Goal: Task Accomplishment & Management: Manage account settings

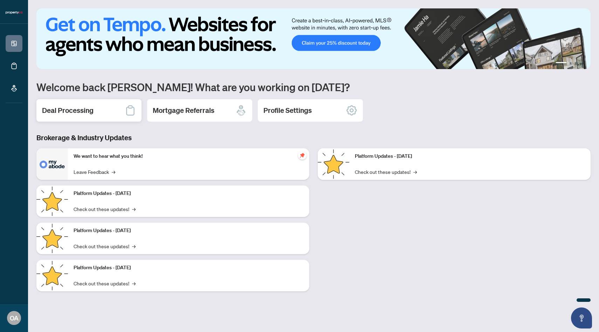
click at [81, 111] on h2 "Deal Processing" at bounding box center [68, 110] width 52 height 10
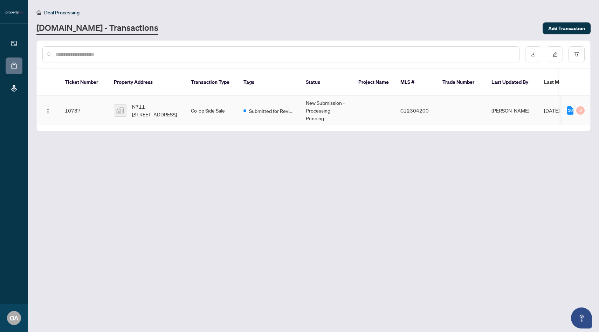
click at [193, 107] on td "Co-op Side Sale" at bounding box center [211, 110] width 53 height 29
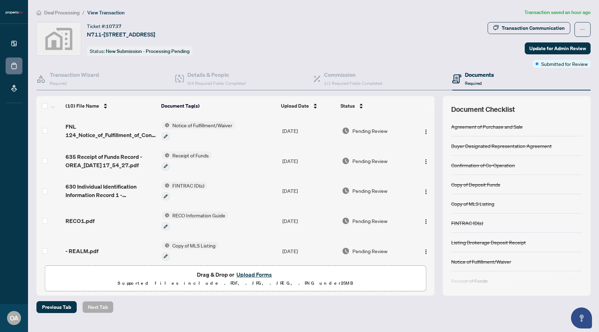
scroll to position [153, 0]
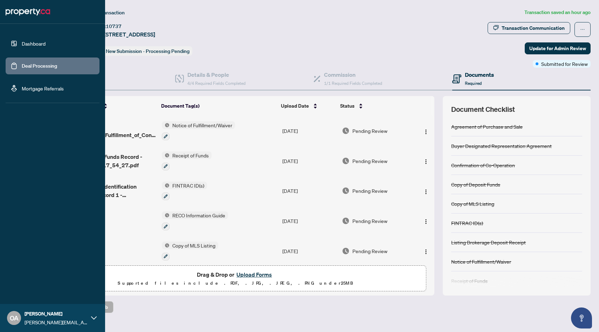
click at [40, 40] on link "Dashboard" at bounding box center [34, 43] width 24 height 6
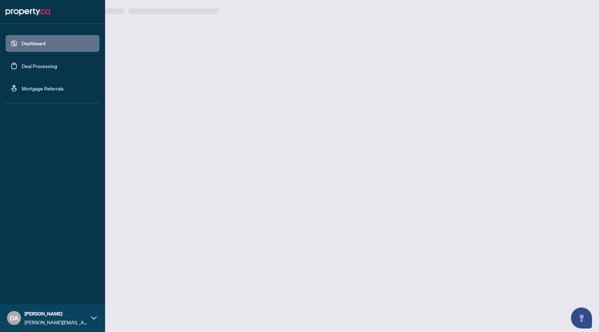
click at [40, 43] on link "Dashboard" at bounding box center [34, 43] width 24 height 6
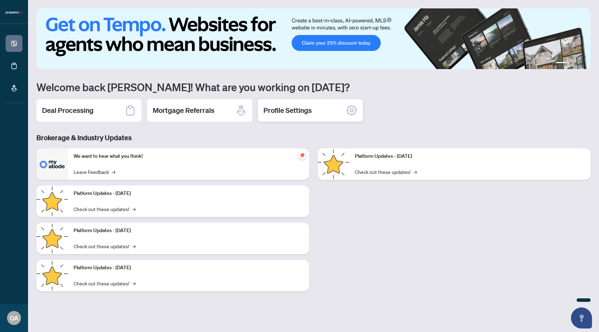
click at [335, 105] on div "Profile Settings" at bounding box center [310, 110] width 105 height 22
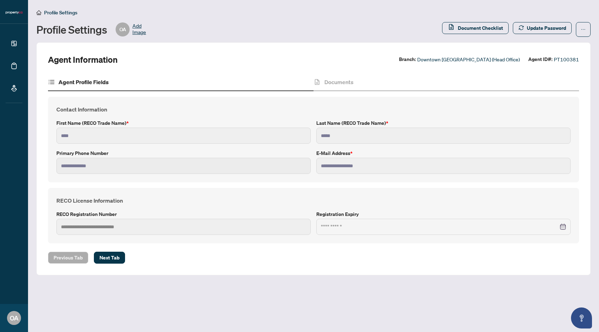
click at [228, 234] on div "RECO License Information RECO Registration Number Registration Expiry" at bounding box center [313, 215] width 531 height 55
click at [420, 61] on span "Downtown [GEOGRAPHIC_DATA] (Head Office)" at bounding box center [468, 59] width 103 height 8
click at [420, 63] on label "Agent ID#:" at bounding box center [540, 59] width 24 height 8
click at [420, 36] on div "Document Checklist Update Password" at bounding box center [516, 29] width 149 height 15
click at [420, 30] on button "button" at bounding box center [583, 29] width 15 height 15
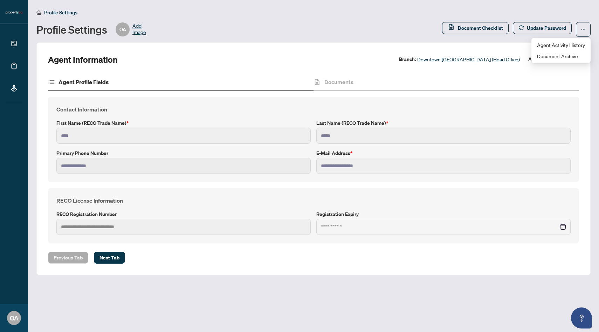
click at [371, 92] on div "**********" at bounding box center [313, 159] width 531 height 170
click at [353, 87] on div "Documents" at bounding box center [447, 83] width 266 height 18
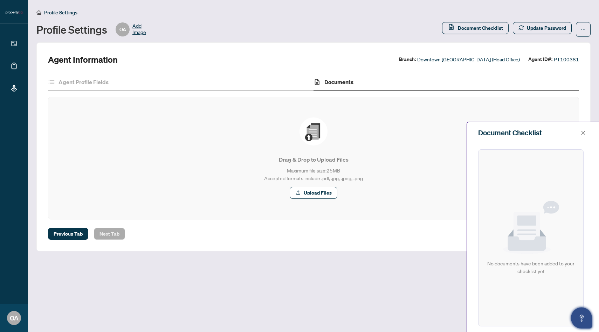
click at [420, 286] on button "Open asap" at bounding box center [581, 317] width 21 height 21
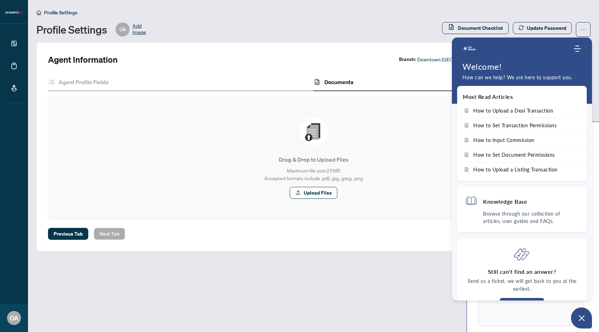
click at [420, 55] on div "Home Knowledge Base Submit Ticket" at bounding box center [522, 49] width 140 height 14
click at [420, 198] on h4 "Knowledge Base" at bounding box center [505, 201] width 44 height 7
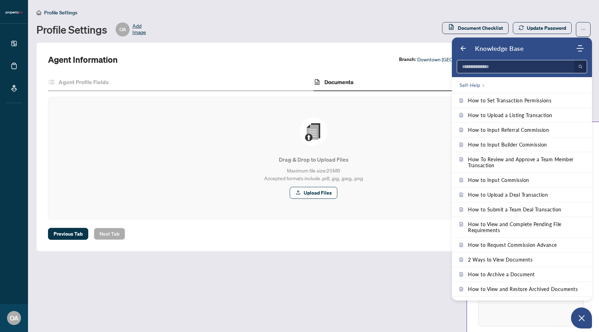
click at [420, 70] on input at bounding box center [513, 66] width 113 height 13
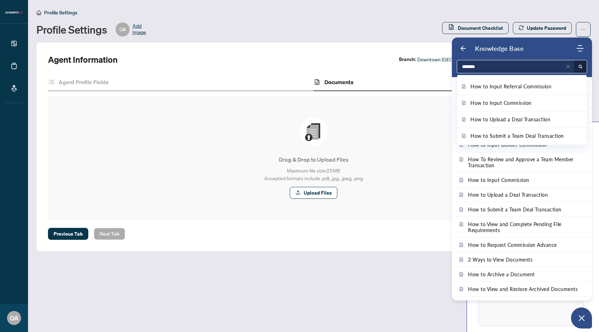
type input "********"
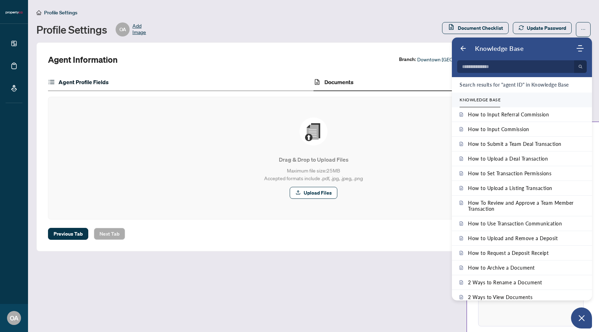
click at [66, 82] on h4 "Agent Profile Fields" at bounding box center [84, 82] width 50 height 8
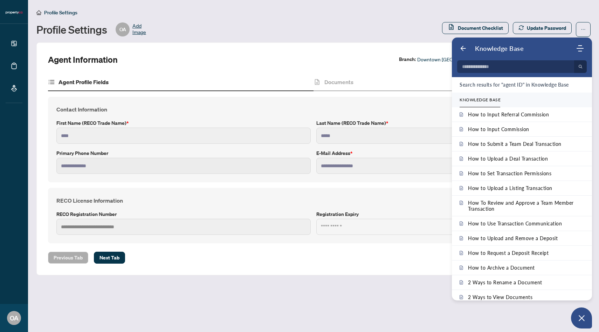
click at [420, 47] on div "Knowledge Base" at bounding box center [518, 48] width 116 height 8
click at [420, 48] on use "Back" at bounding box center [463, 48] width 5 height 5
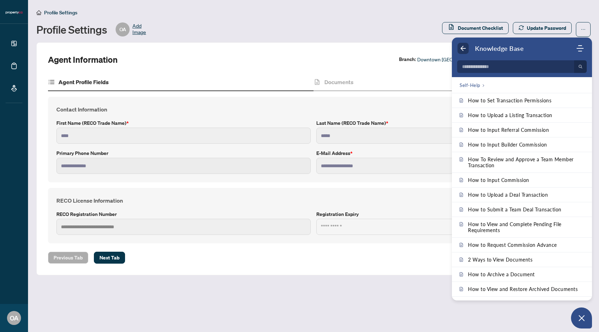
click at [420, 50] on icon "Back" at bounding box center [463, 48] width 7 height 7
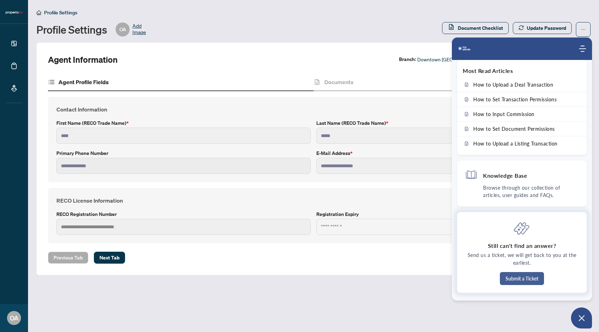
click at [420, 277] on button "Submit a Ticket" at bounding box center [522, 278] width 44 height 13
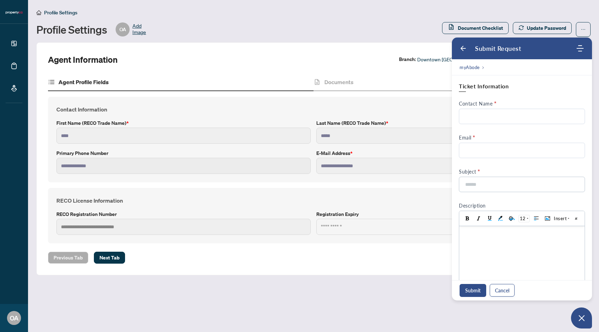
click at [420, 124] on div "Ticket Information Contact Name Email Subject No more results found Description" at bounding box center [522, 192] width 126 height 221
click at [420, 120] on input "Contact Name" at bounding box center [522, 116] width 126 height 15
type input "****"
click at [420, 151] on input "Email" at bounding box center [522, 150] width 126 height 15
type input "*"
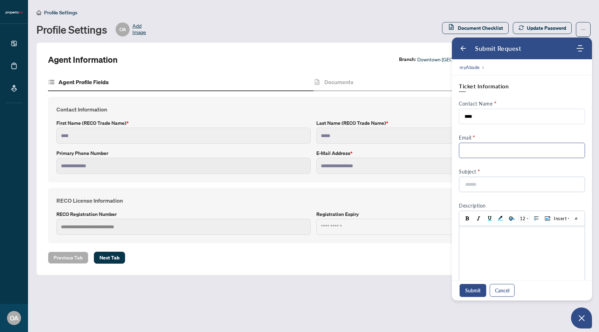
click at [420, 157] on input "Email" at bounding box center [522, 150] width 126 height 15
type input "**********"
click at [420, 178] on input at bounding box center [520, 184] width 111 height 15
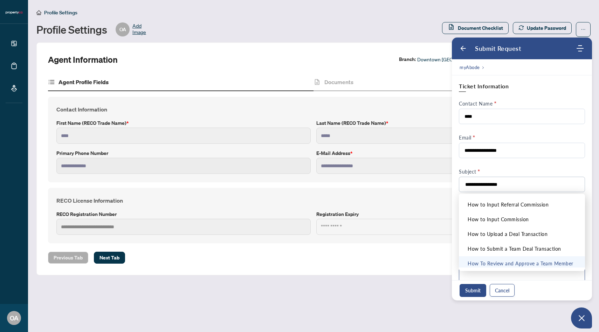
type input "**********"
click at [420, 278] on body at bounding box center [521, 264] width 125 height 77
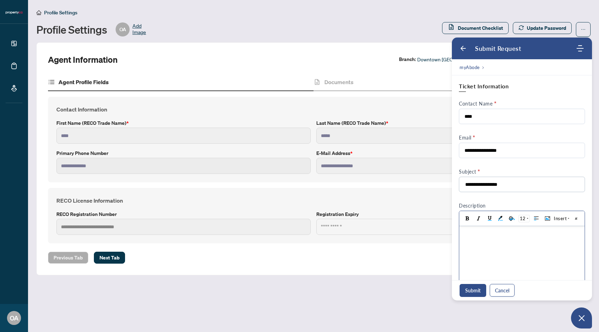
click at [420, 258] on body at bounding box center [521, 264] width 125 height 77
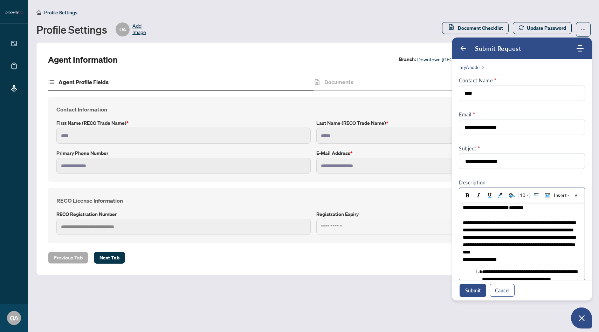
scroll to position [17, 0]
drag, startPoint x: 473, startPoint y: 254, endPoint x: 479, endPoint y: 268, distance: 15.2
click at [420, 268] on body "**********" at bounding box center [521, 242] width 125 height 113
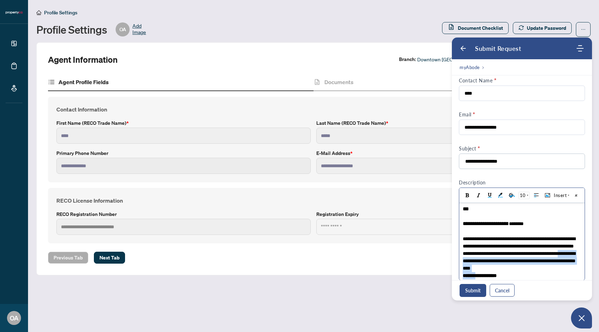
scroll to position [0, 0]
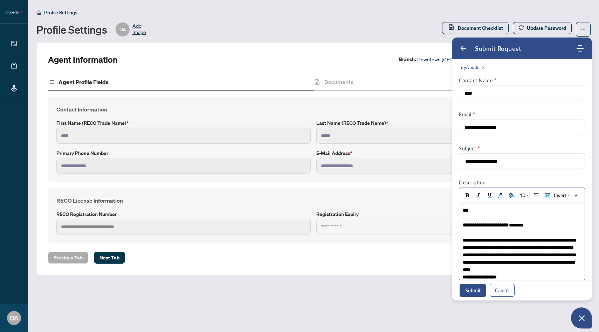
click at [420, 248] on span "**********" at bounding box center [519, 244] width 112 height 12
drag, startPoint x: 470, startPoint y: 250, endPoint x: 479, endPoint y: 255, distance: 10.8
click at [420, 251] on div "**********" at bounding box center [522, 243] width 118 height 15
click at [420, 286] on button "Submit" at bounding box center [473, 290] width 27 height 13
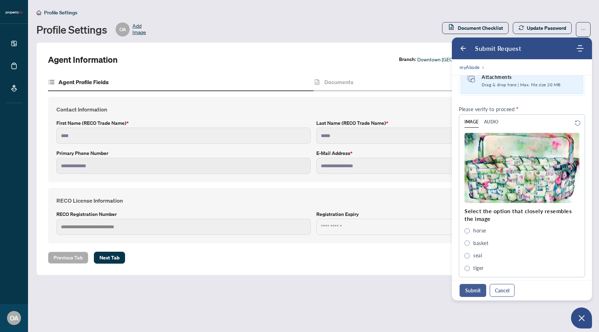
scroll to position [253, 0]
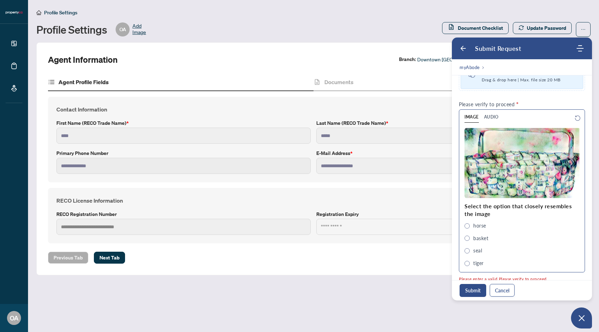
click at [420, 237] on span "basket" at bounding box center [480, 238] width 15 height 8
click at [420, 286] on button "Submit" at bounding box center [473, 290] width 27 height 13
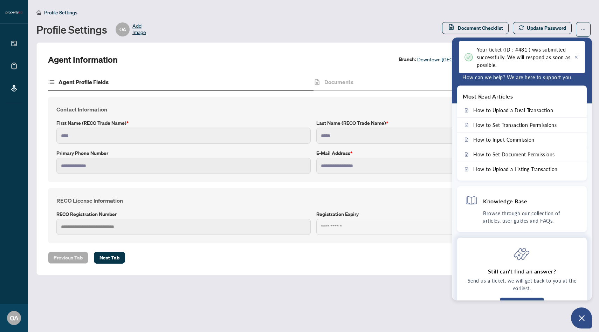
scroll to position [0, 0]
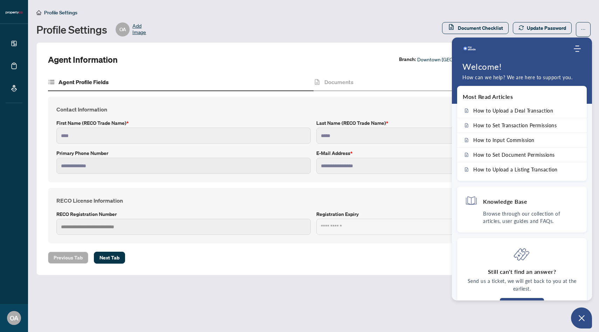
click at [404, 33] on div "Profile Settings OA Add Image" at bounding box center [237, 29] width 402 height 14
click at [234, 81] on div "Agent Profile Fields" at bounding box center [181, 83] width 266 height 18
click at [136, 188] on div "RECO License Information RECO Registration Number Registration Expiry" at bounding box center [313, 215] width 531 height 55
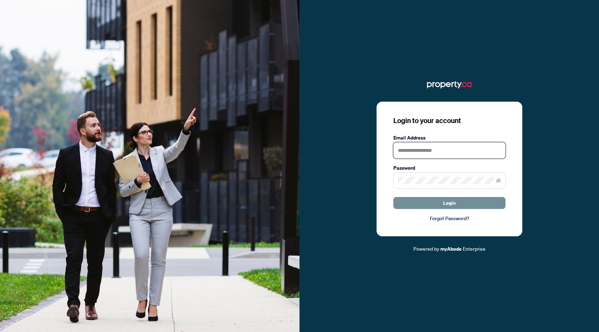
type input "**********"
click at [444, 202] on span "Login" at bounding box center [449, 202] width 13 height 11
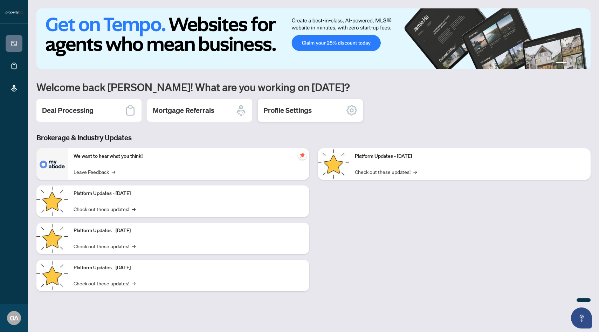
click at [299, 108] on h2 "Profile Settings" at bounding box center [287, 110] width 48 height 10
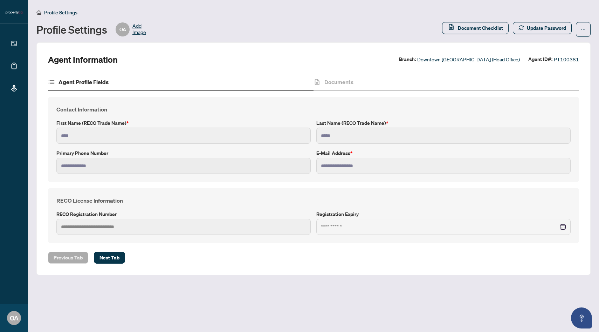
click at [347, 222] on div at bounding box center [443, 227] width 254 height 16
click at [583, 28] on icon "ellipsis" at bounding box center [583, 29] width 5 height 5
click at [170, 78] on div "Agent Profile Fields" at bounding box center [181, 83] width 266 height 18
click at [68, 84] on h4 "Agent Profile Fields" at bounding box center [84, 82] width 50 height 8
click at [115, 260] on span "Next Tab" at bounding box center [110, 257] width 20 height 11
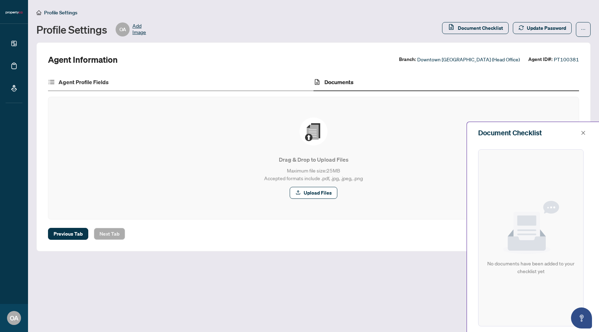
click at [92, 87] on div "Agent Profile Fields" at bounding box center [181, 83] width 266 height 18
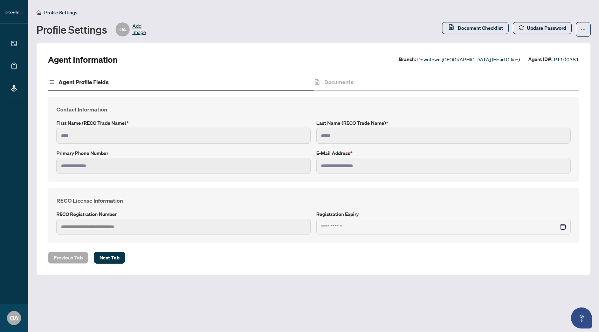
click at [128, 236] on div "RECO License Information RECO Registration Number Registration Expiry" at bounding box center [313, 215] width 531 height 55
click at [495, 239] on div "RECO License Information RECO Registration Number Registration Expiry" at bounding box center [313, 215] width 531 height 55
click at [69, 82] on h4 "Agent Profile Fields" at bounding box center [84, 82] width 50 height 8
click at [50, 81] on icon at bounding box center [51, 81] width 7 height 7
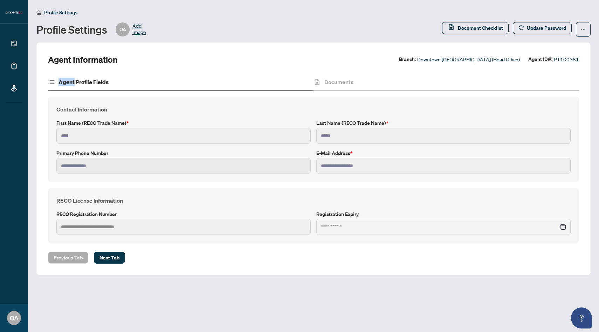
click at [50, 81] on icon at bounding box center [51, 81] width 7 height 7
click at [106, 260] on div "Previous Tab Next Tab" at bounding box center [313, 258] width 531 height 12
click at [107, 259] on span "Next Tab" at bounding box center [110, 257] width 20 height 11
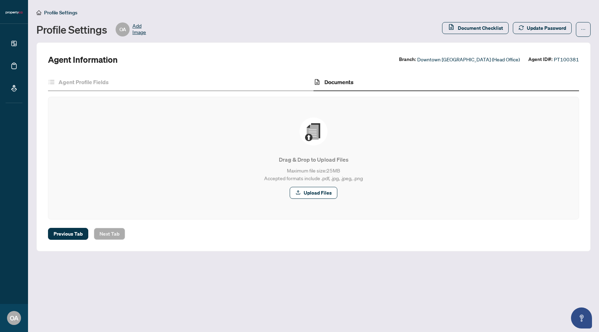
click at [328, 87] on div "Documents" at bounding box center [447, 83] width 266 height 18
click at [328, 89] on div "Documents" at bounding box center [447, 83] width 266 height 18
click at [330, 85] on h4 "Documents" at bounding box center [338, 82] width 29 height 8
click at [55, 79] on div "Agent Profile Fields" at bounding box center [78, 82] width 61 height 8
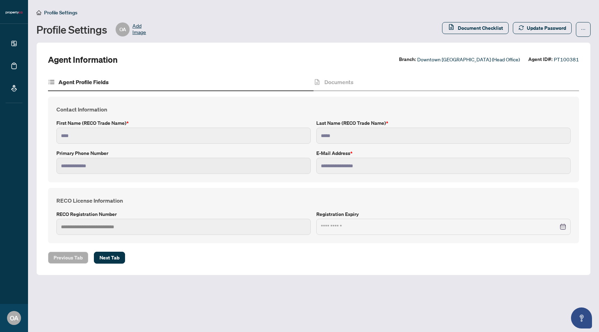
click at [102, 146] on div "**********" at bounding box center [314, 139] width 520 height 69
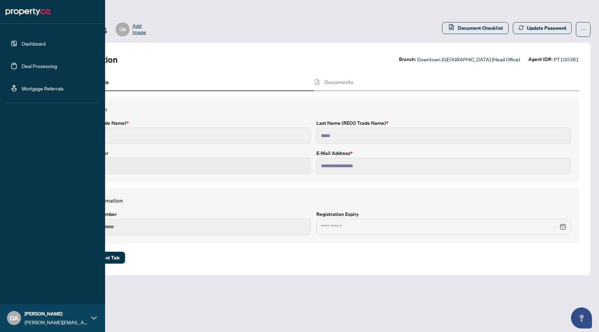
click at [39, 40] on link "Dashboard" at bounding box center [34, 43] width 24 height 6
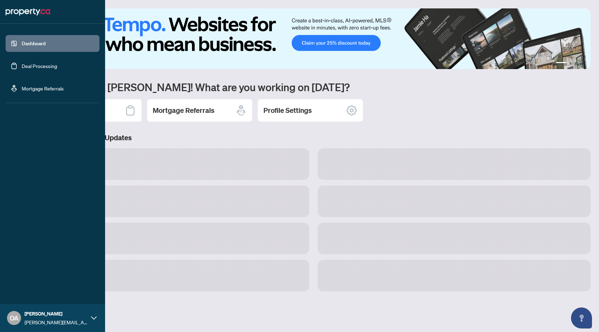
click at [46, 69] on link "Deal Processing" at bounding box center [39, 66] width 35 height 6
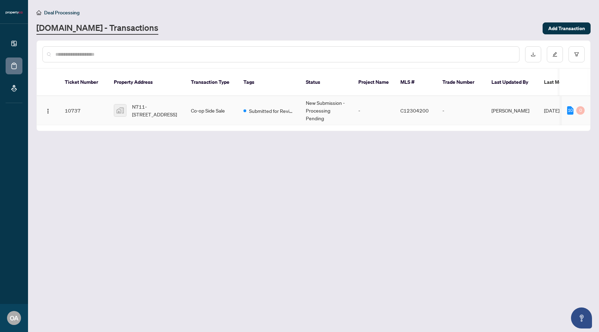
click at [149, 103] on span "N711-[STREET_ADDRESS]" at bounding box center [156, 110] width 48 height 15
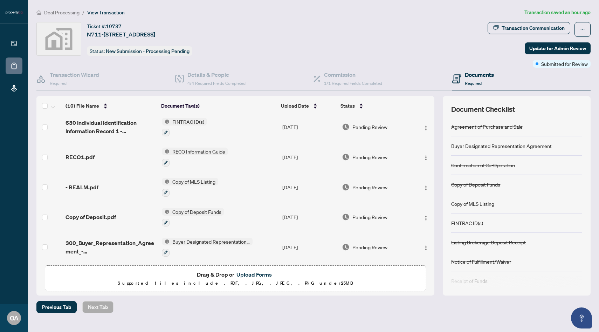
scroll to position [21, 0]
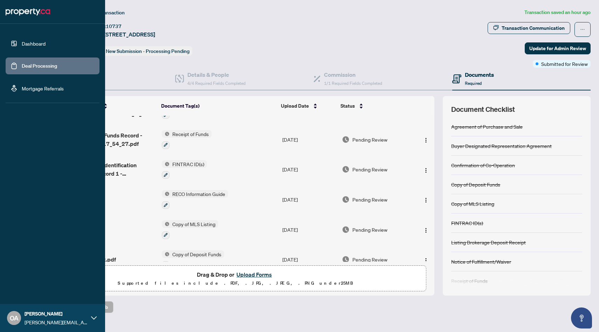
click at [22, 40] on link "Dashboard" at bounding box center [34, 43] width 24 height 6
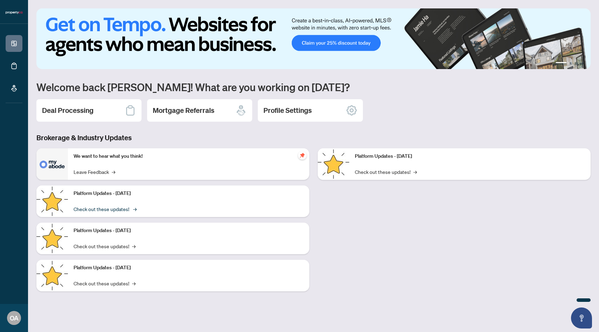
click at [126, 211] on link "Check out these updates! →" at bounding box center [105, 209] width 62 height 8
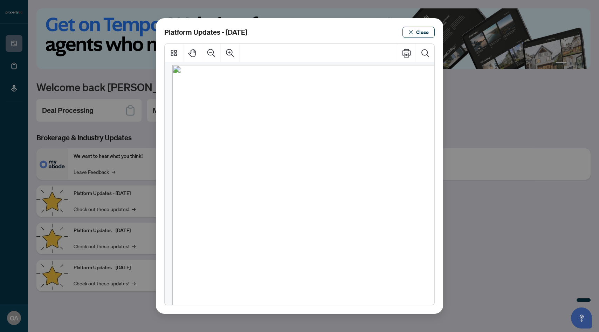
scroll to position [5, 0]
drag, startPoint x: 233, startPoint y: 192, endPoint x: 341, endPoint y: 208, distance: 109.4
click at [341, 208] on ul "● You’ll now need to add at least one client before submitting a transaction. T…" at bounding box center [314, 206] width 200 height 39
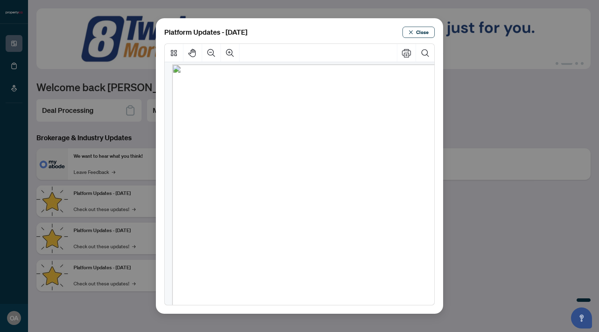
click at [351, 227] on div "Platform Updates | September 16, 2025 Heads up! 🚀 ● You’ll now need to add at l…" at bounding box center [338, 279] width 332 height 430
drag, startPoint x: 351, startPoint y: 227, endPoint x: 371, endPoint y: 90, distance: 139.2
click at [370, 90] on div "Platform Updates | September 16, 2025 Heads up! 🚀 ● You’ll now need to add at l…" at bounding box center [338, 279] width 332 height 430
click at [419, 34] on span "Close" at bounding box center [422, 32] width 13 height 11
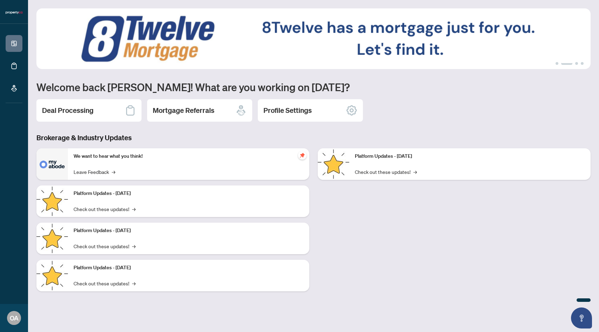
drag, startPoint x: 137, startPoint y: 229, endPoint x: 119, endPoint y: 154, distance: 76.7
click at [119, 155] on div "We want to hear what you think! Leave Feedback → Platform Updates - September 1…" at bounding box center [172, 222] width 281 height 149
click at [166, 167] on div "We want to hear what you think! Leave Feedback →" at bounding box center [188, 164] width 241 height 32
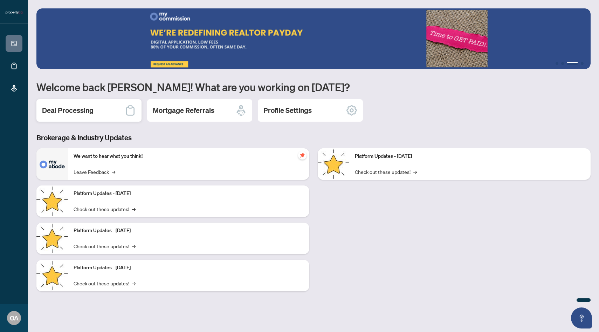
click at [64, 110] on h2 "Deal Processing" at bounding box center [68, 110] width 52 height 10
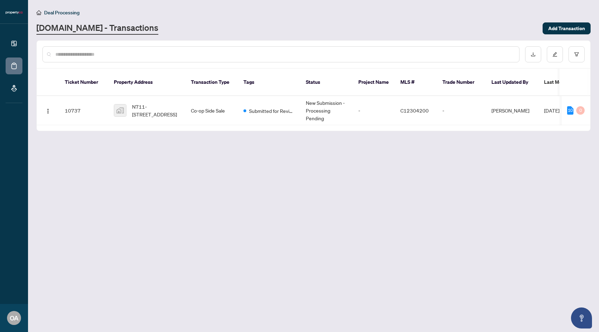
click at [151, 55] on input "text" at bounding box center [284, 54] width 458 height 8
click at [151, 119] on div "Ticket Number Property Address Transaction Type Tags Status Project Name MLS # …" at bounding box center [314, 100] width 554 height 62
click at [146, 103] on span "N711-[STREET_ADDRESS]" at bounding box center [156, 110] width 48 height 15
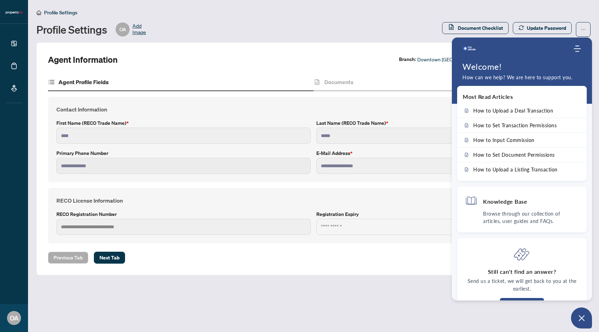
click at [339, 66] on div "**********" at bounding box center [313, 159] width 531 height 210
